Goal: Task Accomplishment & Management: Use online tool/utility

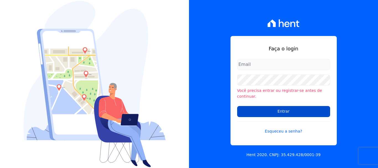
type input "[PERSON_NAME][EMAIL_ADDRESS][DOMAIN_NAME]"
click at [261, 106] on input "Entrar" at bounding box center [283, 111] width 93 height 11
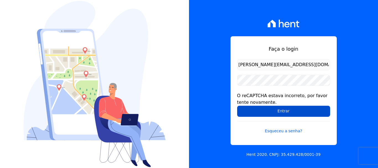
click at [262, 109] on input "Entrar" at bounding box center [283, 111] width 93 height 11
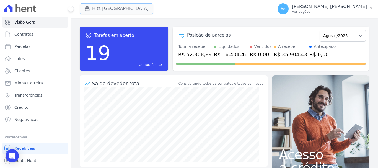
click at [127, 12] on button "Hits [GEOGRAPHIC_DATA]" at bounding box center [117, 8] width 74 height 11
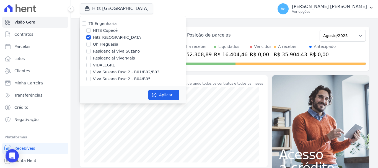
click at [99, 37] on label "Hits [GEOGRAPHIC_DATA]" at bounding box center [117, 38] width 49 height 6
click at [91, 37] on input "Hits [GEOGRAPHIC_DATA]" at bounding box center [88, 37] width 4 height 4
checkbox input "false"
click at [102, 46] on label "Oh Freguesia" at bounding box center [105, 44] width 25 height 6
click at [91, 46] on input "Oh Freguesia" at bounding box center [88, 44] width 4 height 4
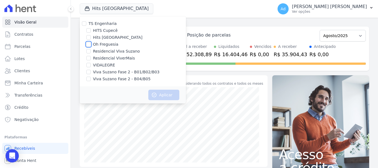
checkbox input "true"
click at [158, 95] on button "Aplicar" at bounding box center [163, 95] width 31 height 11
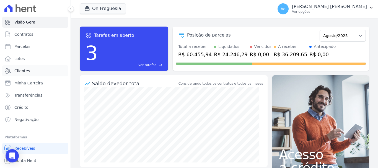
click at [34, 74] on link "Clientes" at bounding box center [35, 70] width 66 height 11
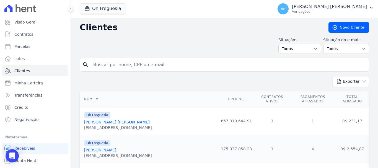
click at [114, 68] on input "search" at bounding box center [228, 64] width 276 height 11
type input "maria"
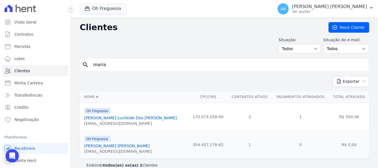
click at [136, 116] on link "Maria Lucileide Dos Santos Silva Rodrigues" at bounding box center [130, 118] width 92 height 4
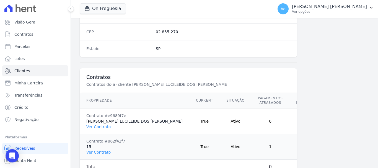
scroll to position [388, 0]
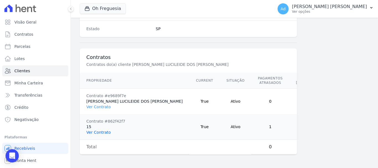
click at [101, 130] on link "Ver Contrato" at bounding box center [98, 132] width 24 height 4
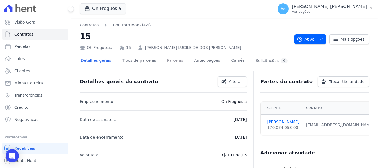
click at [171, 60] on link "Parcelas" at bounding box center [175, 61] width 18 height 15
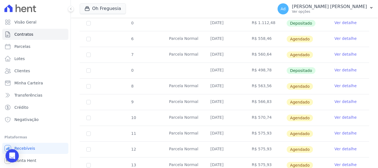
scroll to position [212, 0]
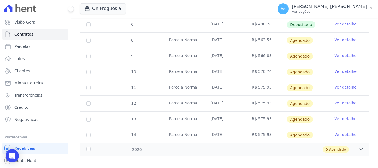
click at [337, 69] on link "Ver detalhe" at bounding box center [345, 72] width 22 height 6
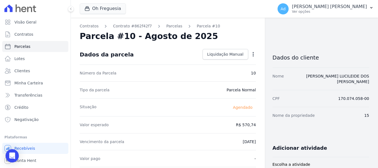
click at [252, 55] on icon "button" at bounding box center [253, 54] width 6 height 6
click at [137, 50] on div "Dados da parcela Liquidação Manual Liquidação Manual Data de Pagamento 2025-08-…" at bounding box center [168, 55] width 176 height 20
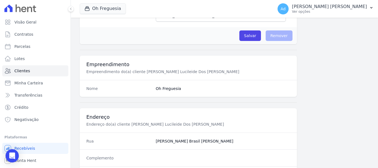
scroll to position [276, 0]
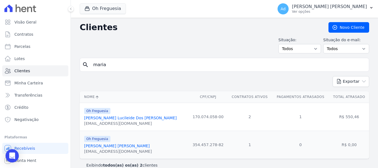
click at [133, 116] on link "Maria Lucileide Dos Santos Silva Rodrigues" at bounding box center [130, 118] width 92 height 4
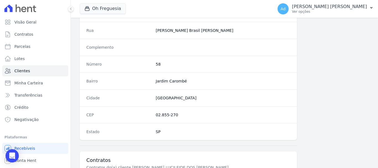
scroll to position [388, 0]
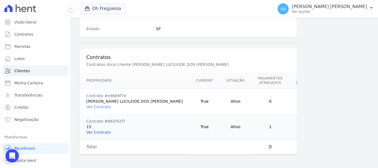
click at [101, 130] on link "Ver Contrato" at bounding box center [98, 132] width 24 height 4
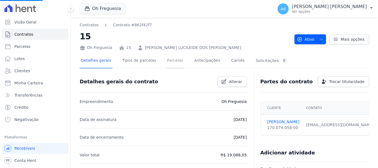
click at [175, 60] on link "Parcelas" at bounding box center [175, 61] width 18 height 15
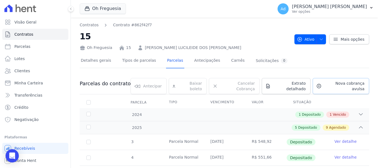
click at [328, 84] on span "Nova cobrança avulsa" at bounding box center [343, 85] width 41 height 11
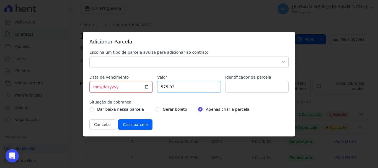
drag, startPoint x: 182, startPoint y: 86, endPoint x: 126, endPoint y: 86, distance: 56.4
click at [126, 86] on div "Escolha um tipo de parcela avulsa para adicionar ao contrato Parcela Normal Sin…" at bounding box center [188, 89] width 199 height 80
type input "583.87"
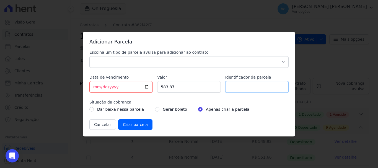
click at [264, 82] on input "Identificador da parcela" at bounding box center [256, 87] width 63 height 12
type input "ref agsoto 2025"
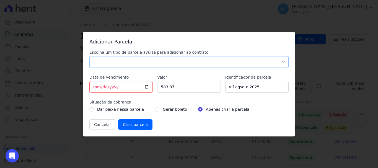
click at [122, 61] on select "Parcela Normal Sinal Caução Intercalada Chaves Pré Chaves Pós Chaves Taxas Quit…" at bounding box center [188, 62] width 199 height 12
select select "standard"
click at [89, 56] on select "Parcela Normal Sinal Caução Intercalada Chaves Pré Chaves Pós Chaves Taxas Quit…" at bounding box center [188, 62] width 199 height 12
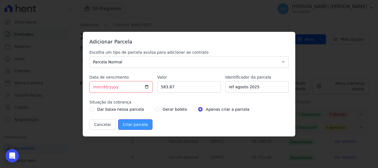
click at [132, 123] on input "Criar parcela" at bounding box center [135, 124] width 34 height 11
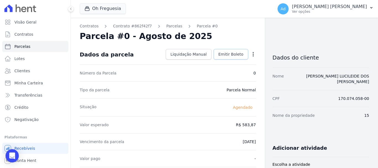
click at [233, 55] on span "Emitir Boleto" at bounding box center [230, 54] width 25 height 6
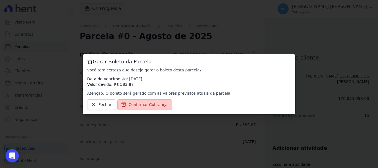
click at [140, 103] on span "Confirmar Cobrança" at bounding box center [148, 105] width 39 height 6
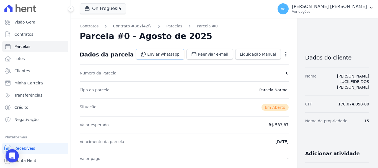
click at [154, 54] on link "Enviar whatsapp" at bounding box center [160, 54] width 48 height 11
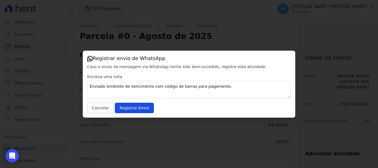
drag, startPoint x: 98, startPoint y: 110, endPoint x: 94, endPoint y: 111, distance: 4.2
click at [98, 110] on button "Cancelar" at bounding box center [100, 108] width 27 height 11
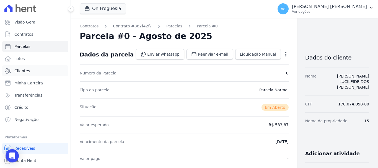
drag, startPoint x: 34, startPoint y: 73, endPoint x: 33, endPoint y: 70, distance: 3.2
click at [34, 73] on link "Clientes" at bounding box center [35, 70] width 66 height 11
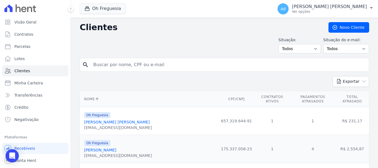
click at [127, 69] on input "search" at bounding box center [228, 64] width 276 height 11
type input "gustavo"
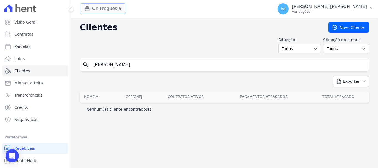
click at [114, 6] on button "Oh Freguesia" at bounding box center [103, 8] width 46 height 11
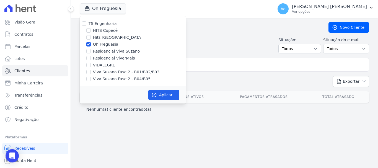
click at [94, 45] on label "Oh Freguesia" at bounding box center [105, 44] width 25 height 6
click at [91, 45] on input "Oh Freguesia" at bounding box center [88, 44] width 4 height 4
checkbox input "false"
click at [114, 70] on label "Viva Suzano Fase 2 - B01/B02/B03" at bounding box center [126, 72] width 66 height 6
click at [91, 70] on input "Viva Suzano Fase 2 - B01/B02/B03" at bounding box center [88, 72] width 4 height 4
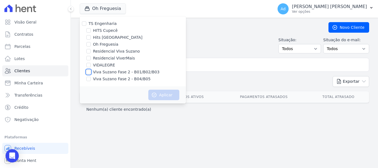
checkbox input "true"
click at [102, 79] on label "Viva Suzano Fase 2 - B04/B05" at bounding box center [122, 79] width 58 height 6
click at [91, 79] on input "Viva Suzano Fase 2 - B04/B05" at bounding box center [88, 79] width 4 height 4
checkbox input "true"
click at [152, 93] on icon "button" at bounding box center [154, 95] width 6 height 6
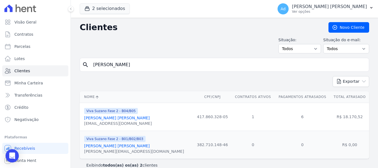
click at [124, 148] on link "Luis Gustavo Candido De Oliveira" at bounding box center [117, 145] width 66 height 4
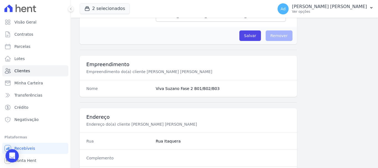
scroll to position [349, 0]
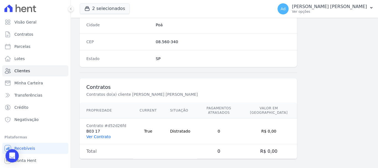
click at [105, 134] on link "Ver Contrato" at bounding box center [98, 136] width 24 height 4
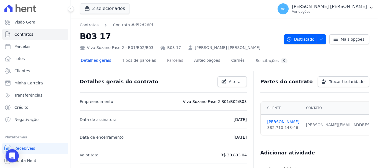
click at [166, 63] on link "Parcelas" at bounding box center [175, 61] width 18 height 15
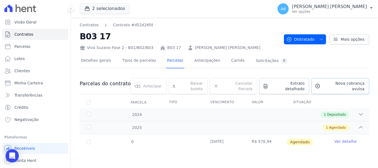
click at [336, 82] on span "Nova cobrança avulsa" at bounding box center [343, 85] width 42 height 11
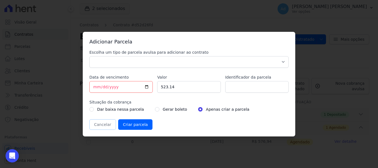
click at [103, 123] on button "Cancelar" at bounding box center [102, 124] width 27 height 11
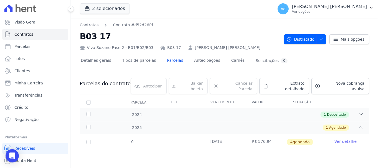
click at [340, 139] on link "Ver detalhe" at bounding box center [345, 142] width 22 height 6
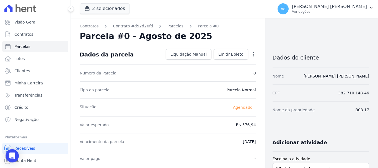
scroll to position [28, 0]
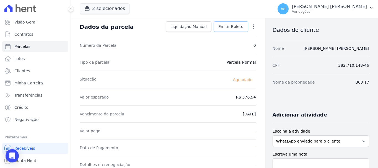
click at [230, 29] on span "Emitir Boleto" at bounding box center [230, 27] width 25 height 6
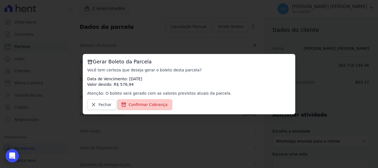
click at [152, 107] on link "Confirmar Cobrança" at bounding box center [144, 104] width 55 height 11
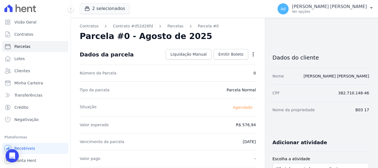
click at [250, 55] on icon "button" at bounding box center [253, 54] width 6 height 6
click at [166, 78] on div "Número da Parcela 0" at bounding box center [168, 72] width 176 height 17
click at [167, 27] on link "Parcelas" at bounding box center [175, 26] width 16 height 6
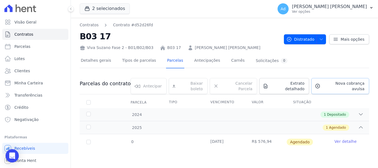
click at [325, 84] on link "Nova cobrança avulsa" at bounding box center [340, 86] width 58 height 16
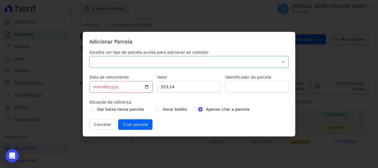
click at [227, 58] on select "Parcela Normal Sinal Caução Intercalada Chaves Pré Chaves Pós Chaves Taxas Quit…" at bounding box center [188, 62] width 199 height 12
select select "standard"
click at [89, 56] on select "Parcela Normal Sinal Caução Intercalada Chaves Pré Chaves Pós Chaves Taxas Quit…" at bounding box center [188, 62] width 199 height 12
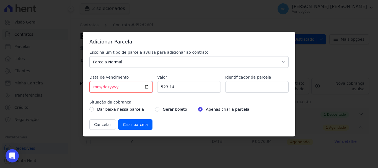
click at [95, 87] on input "2025-08-19" at bounding box center [120, 87] width 63 height 12
type input "2025-08-25"
drag, startPoint x: 182, startPoint y: 85, endPoint x: 141, endPoint y: 80, distance: 40.9
click at [141, 80] on div "Escolha um tipo de parcela avulsa para adicionar ao contrato Parcela Normal Sin…" at bounding box center [188, 89] width 199 height 80
type input "576.94"
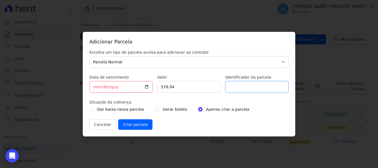
click at [243, 88] on input "Identificador da parcela" at bounding box center [256, 87] width 63 height 12
type input "ref agosto 2025"
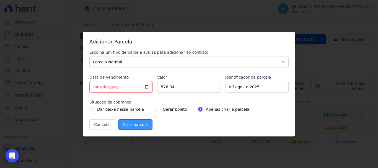
click at [139, 126] on input "Criar parcela" at bounding box center [135, 124] width 34 height 11
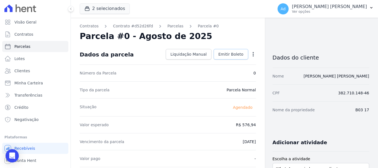
click at [236, 53] on span "Emitir Boleto" at bounding box center [230, 54] width 25 height 6
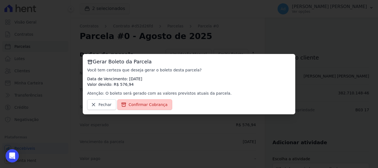
click at [158, 104] on span "Confirmar Cobrança" at bounding box center [148, 105] width 39 height 6
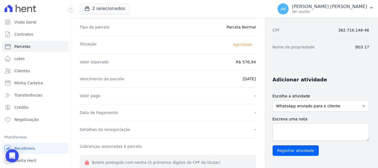
scroll to position [7, 0]
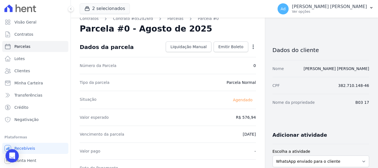
click at [250, 46] on icon "button" at bounding box center [253, 47] width 6 height 6
click at [177, 85] on div "Tipo da parcela Parcela Normal" at bounding box center [168, 82] width 176 height 17
